Goal: Communication & Community: Answer question/provide support

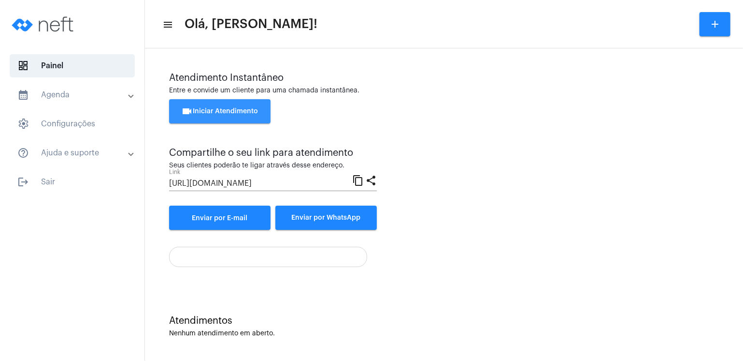
click at [234, 112] on span "videocam Iniciar Atendimento" at bounding box center [220, 111] width 77 height 7
click at [207, 108] on span "videocam Iniciar Atendimento" at bounding box center [220, 111] width 77 height 7
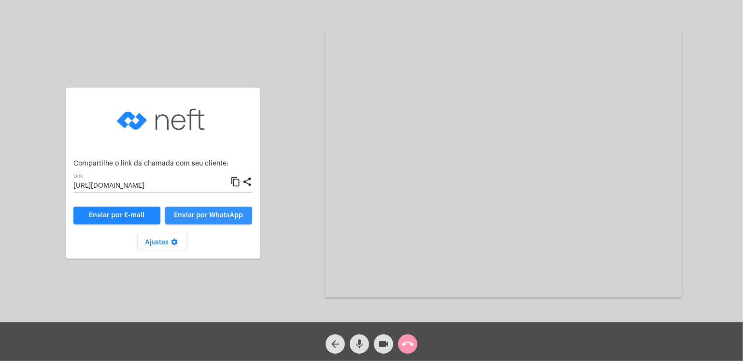
click at [216, 215] on span "Enviar por WhatsApp" at bounding box center [208, 215] width 69 height 7
